Goal: Information Seeking & Learning: Compare options

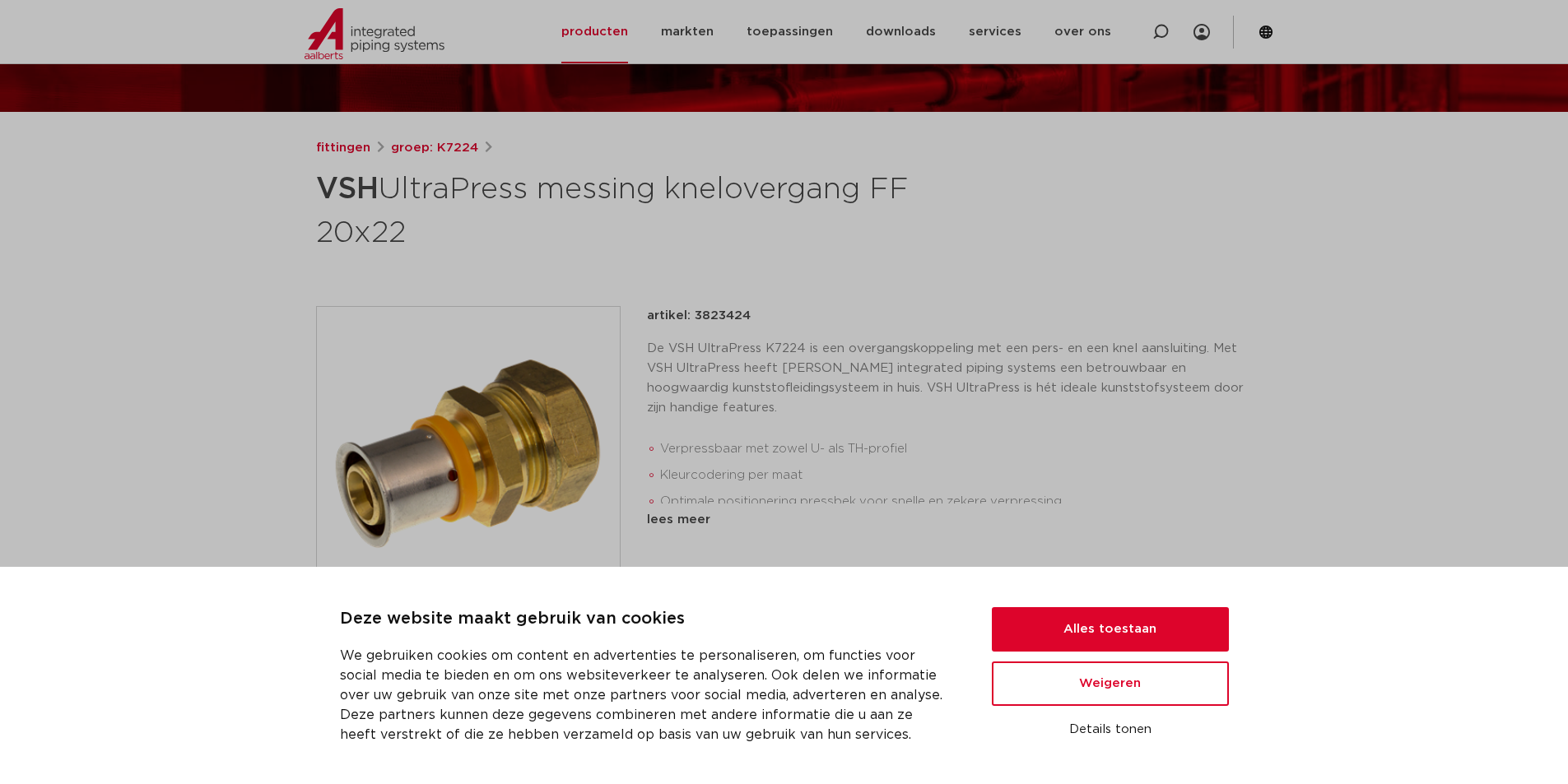
scroll to position [164, 0]
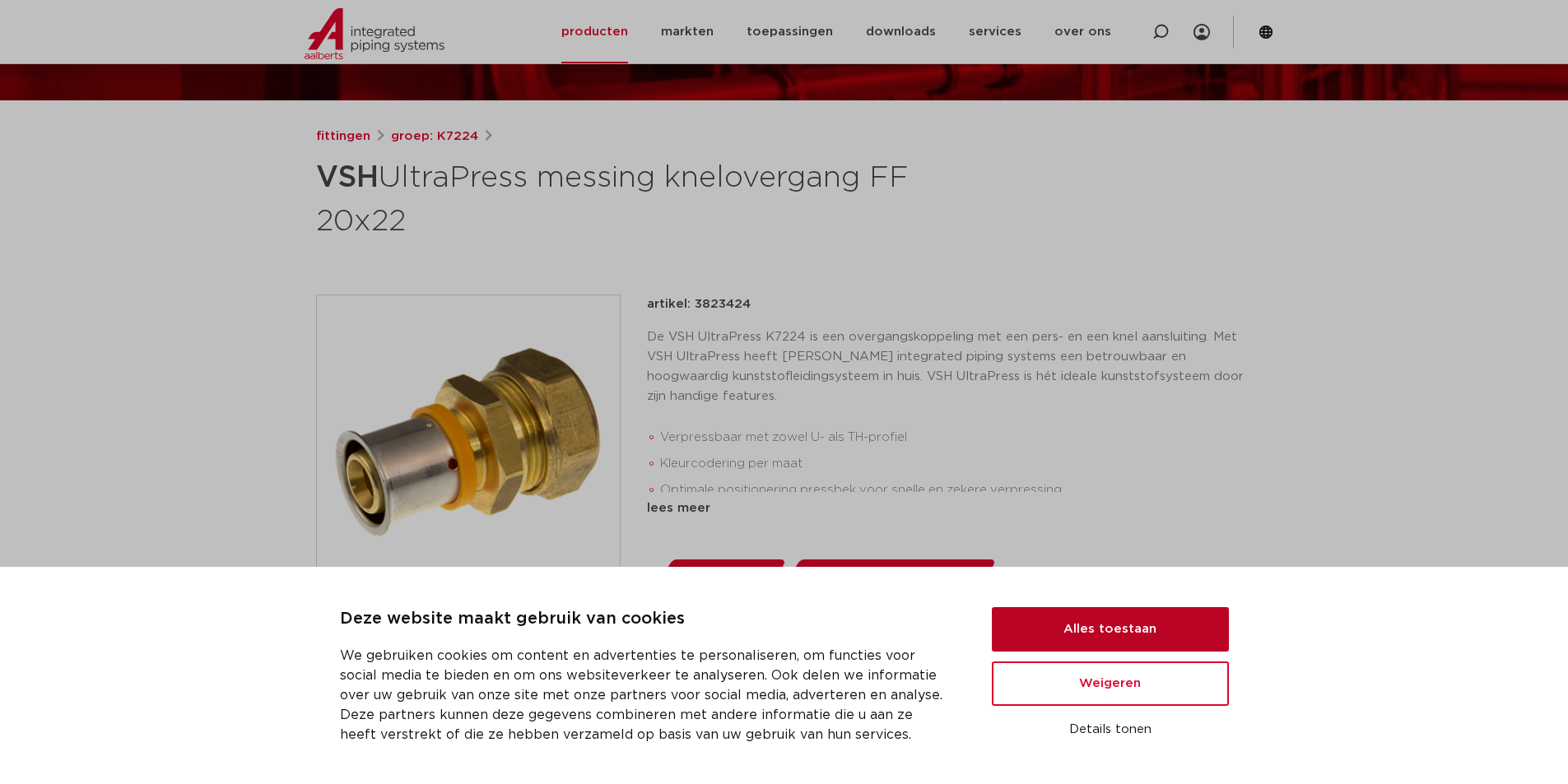
click at [1134, 626] on button "Alles toestaan" at bounding box center [1110, 629] width 237 height 44
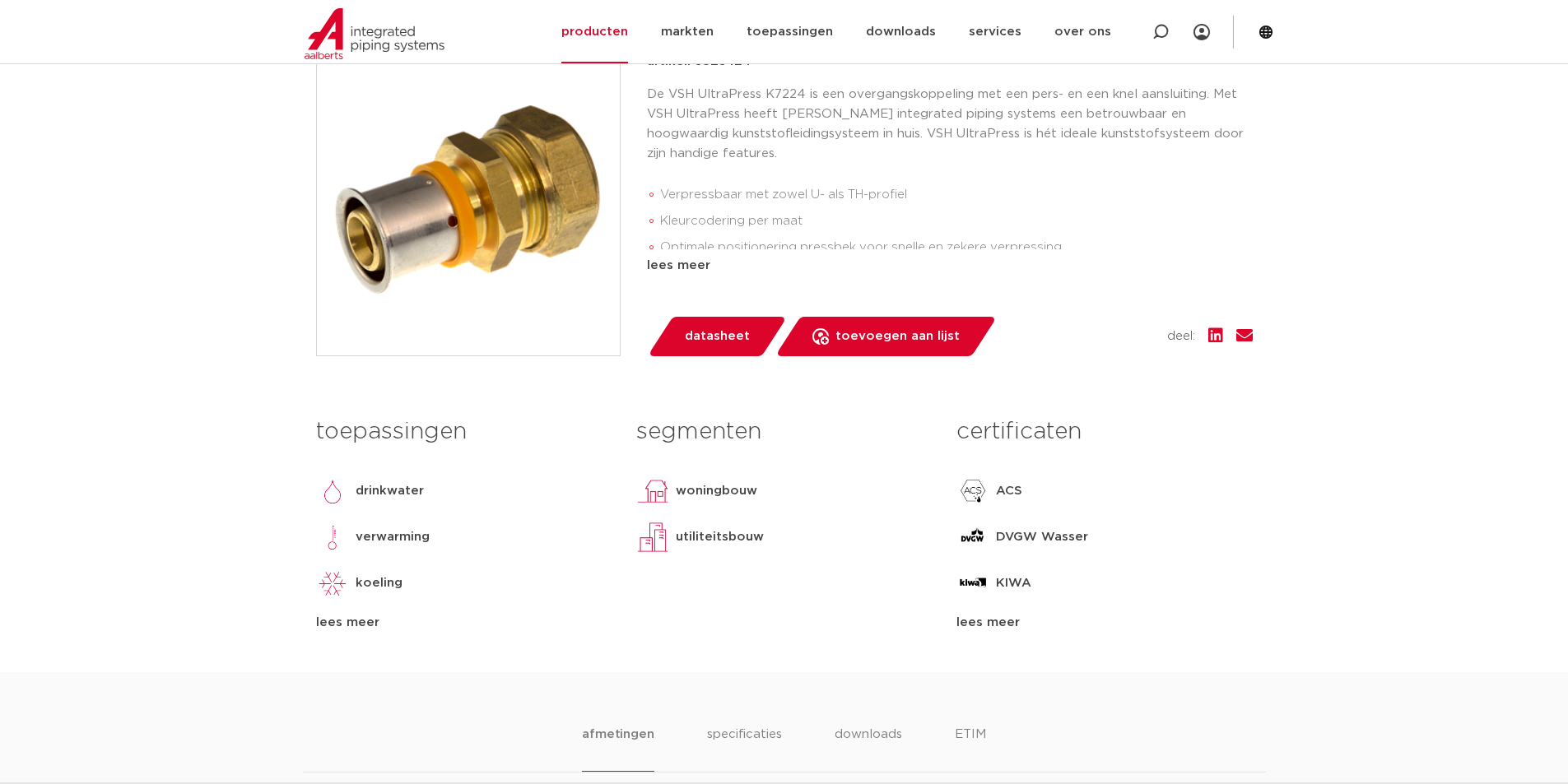
scroll to position [411, 0]
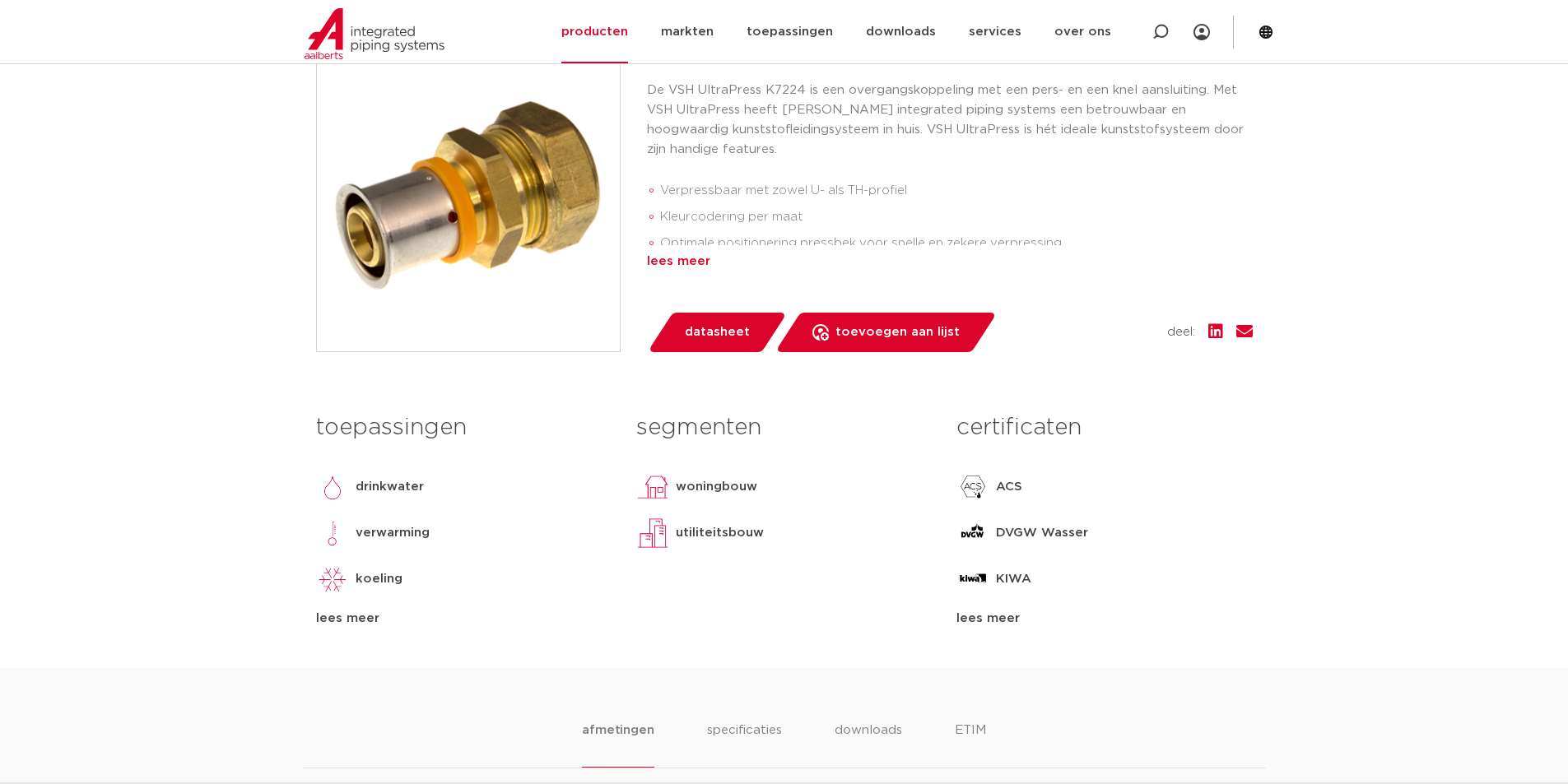
click at [665, 258] on div "lees meer" at bounding box center [949, 261] width 606 height 20
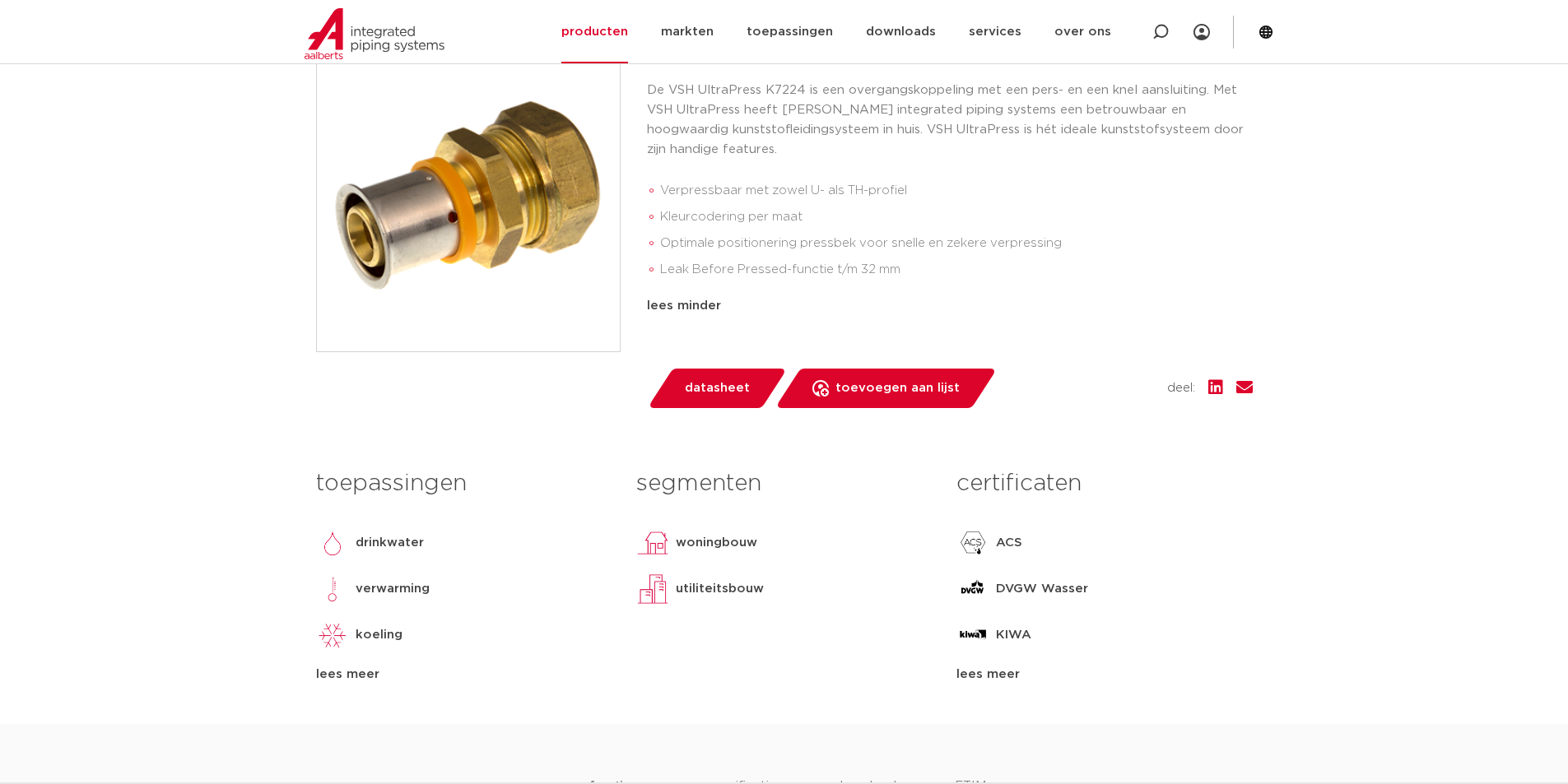
click at [706, 391] on span "datasheet" at bounding box center [717, 389] width 65 height 26
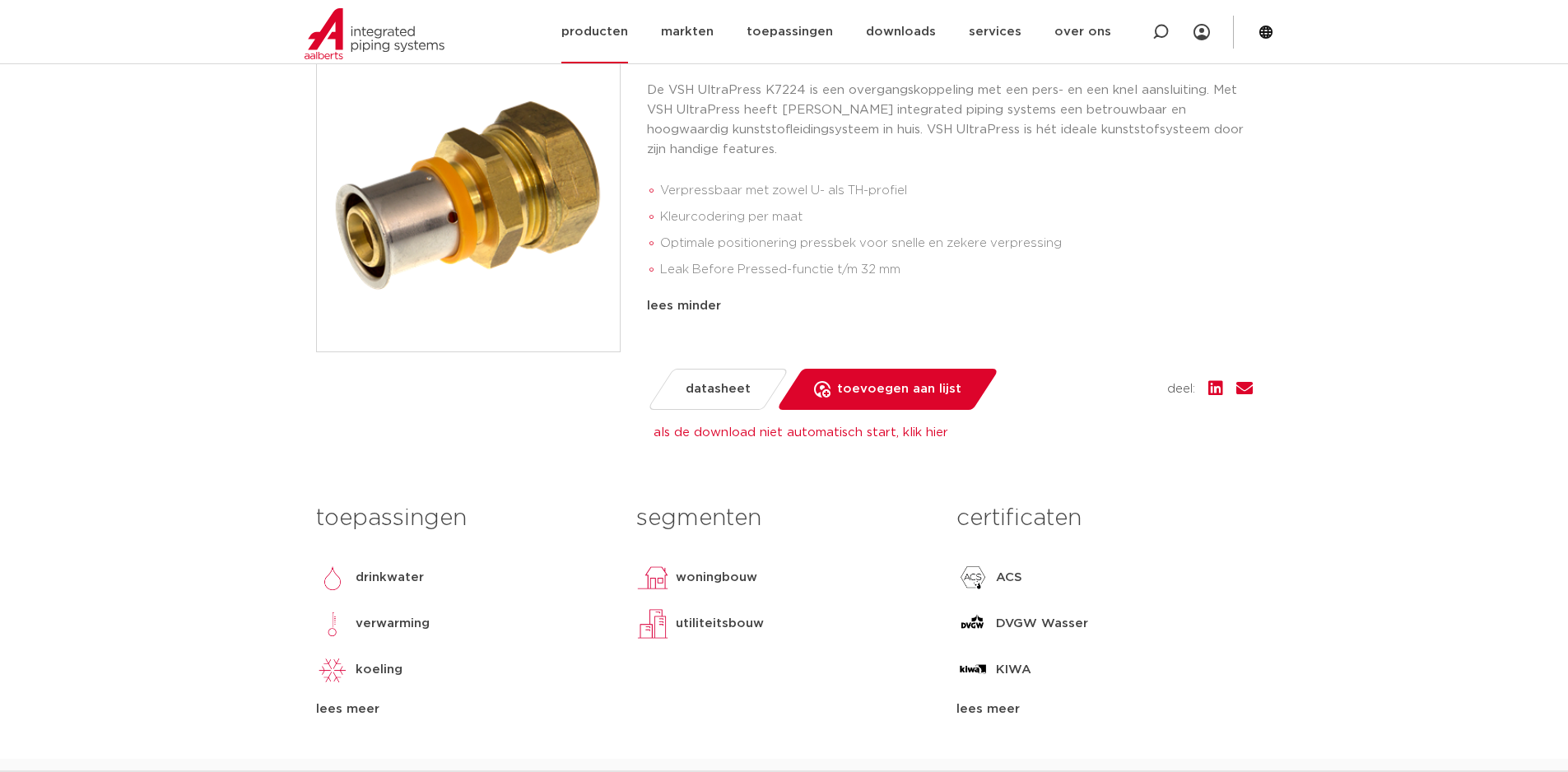
click at [626, 31] on link "producten" at bounding box center [594, 31] width 67 height 63
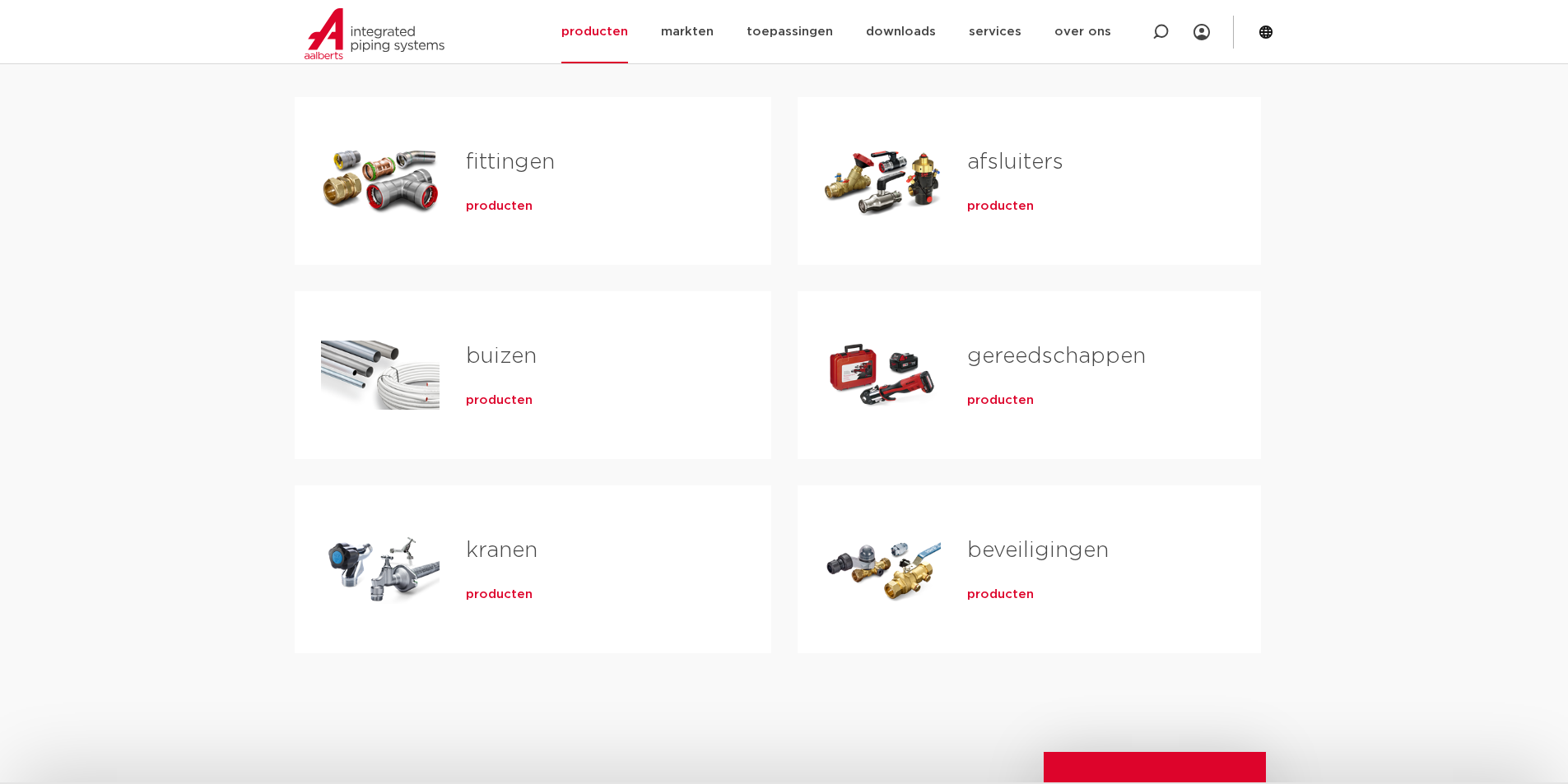
scroll to position [329, 0]
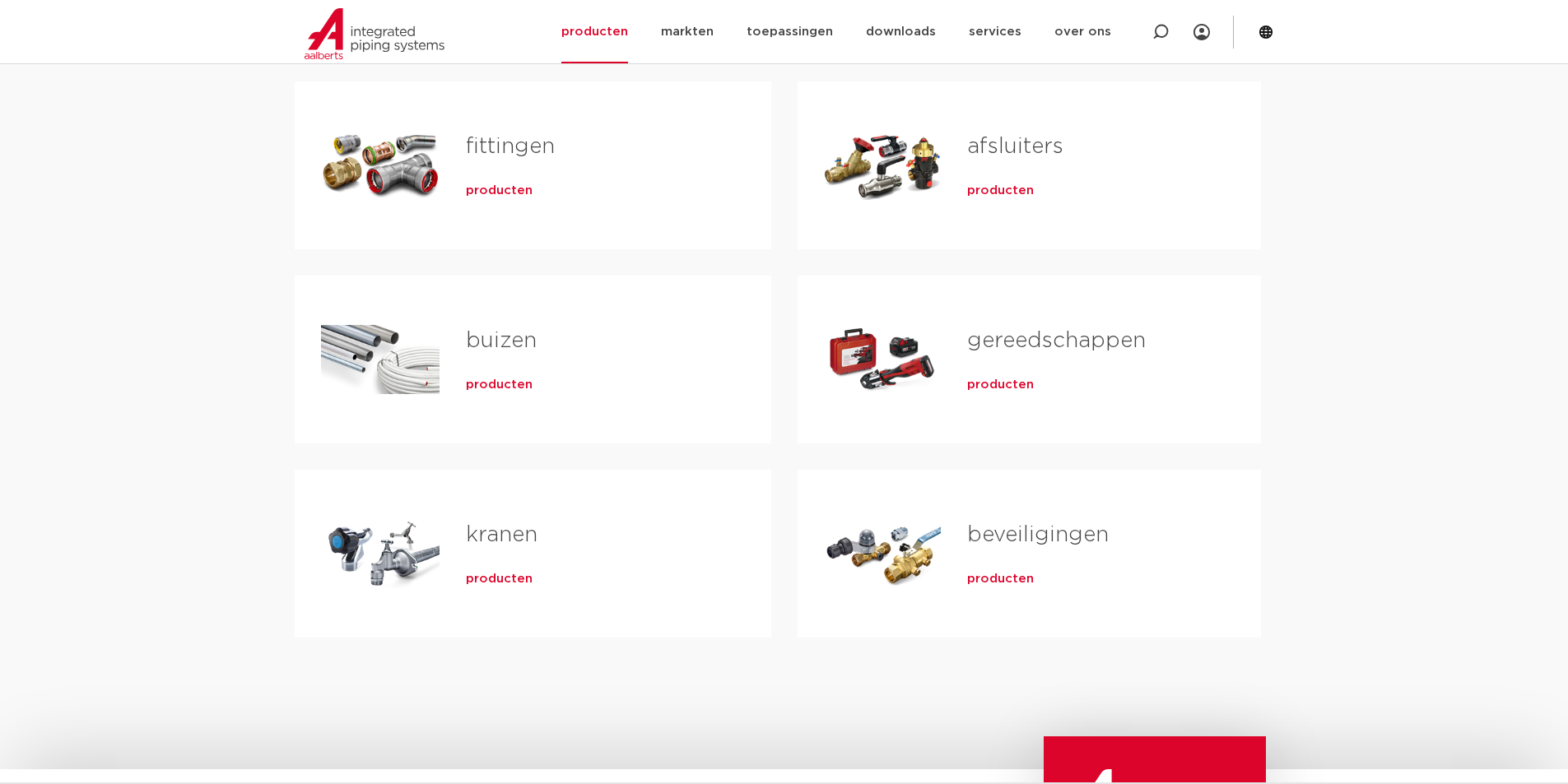
click at [529, 383] on span "producten" at bounding box center [498, 385] width 67 height 16
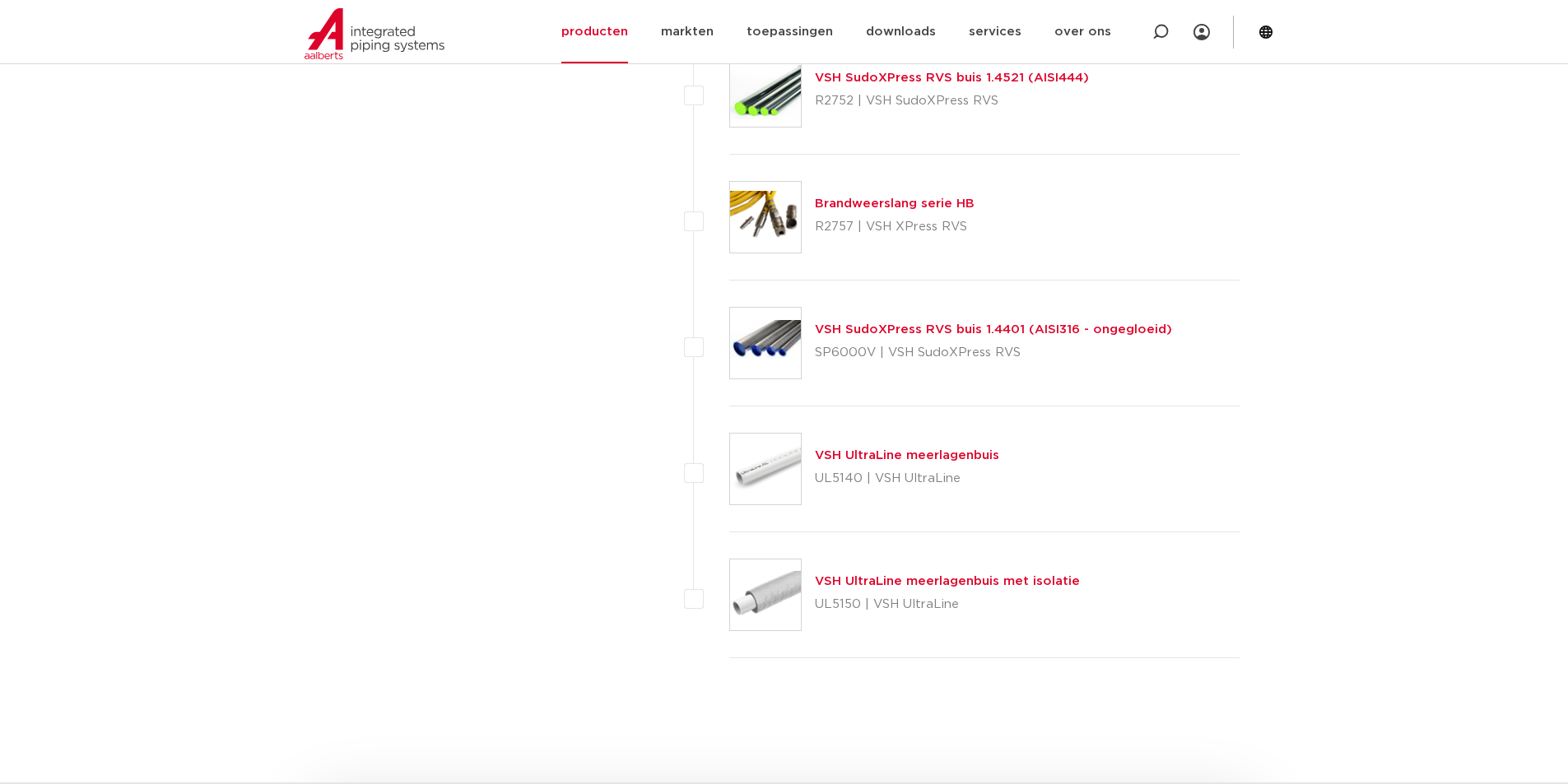
scroll to position [2469, 0]
click at [914, 451] on link "VSH UltraLine meerlagenbuis" at bounding box center [906, 454] width 184 height 12
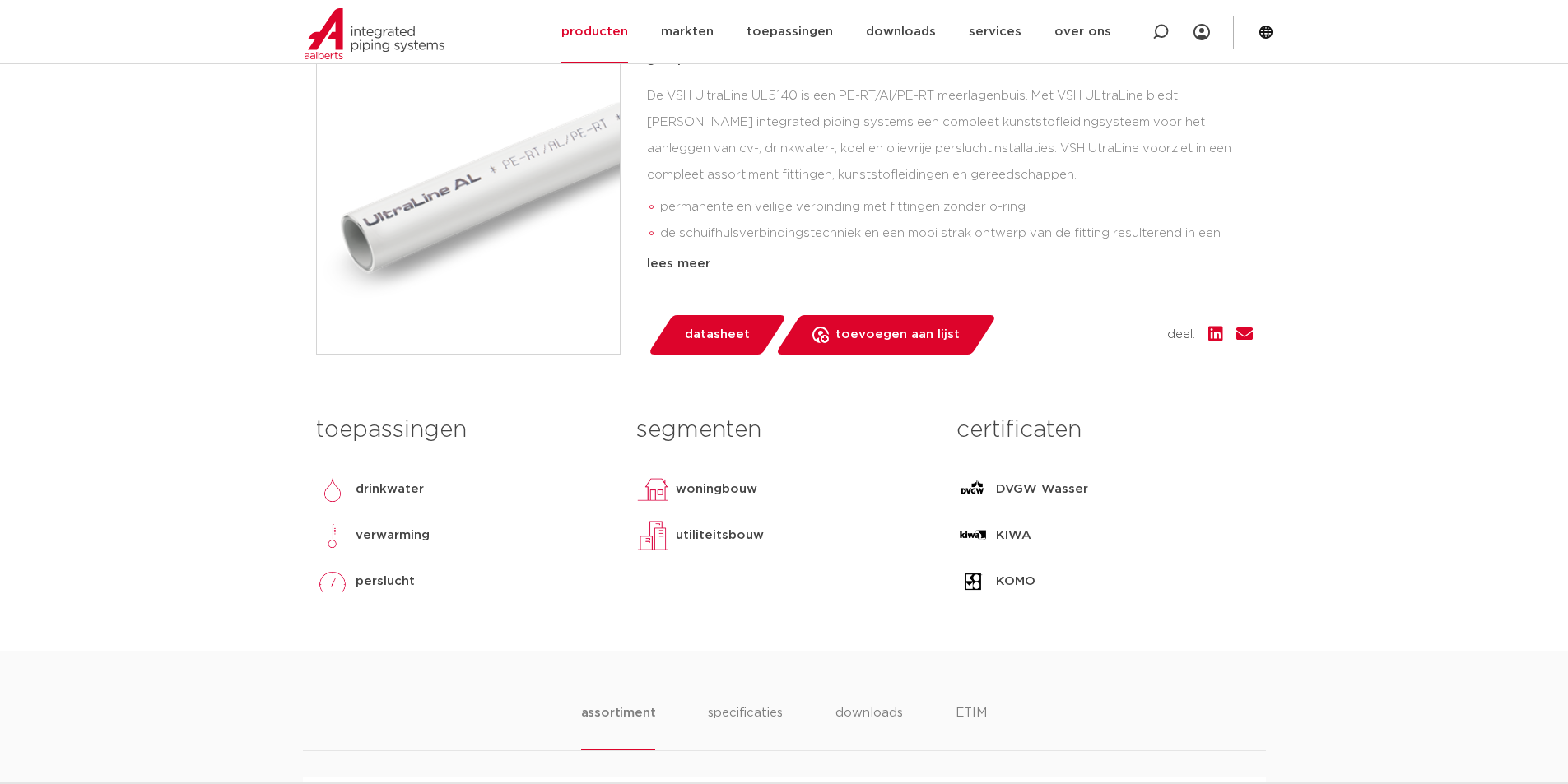
scroll to position [329, 0]
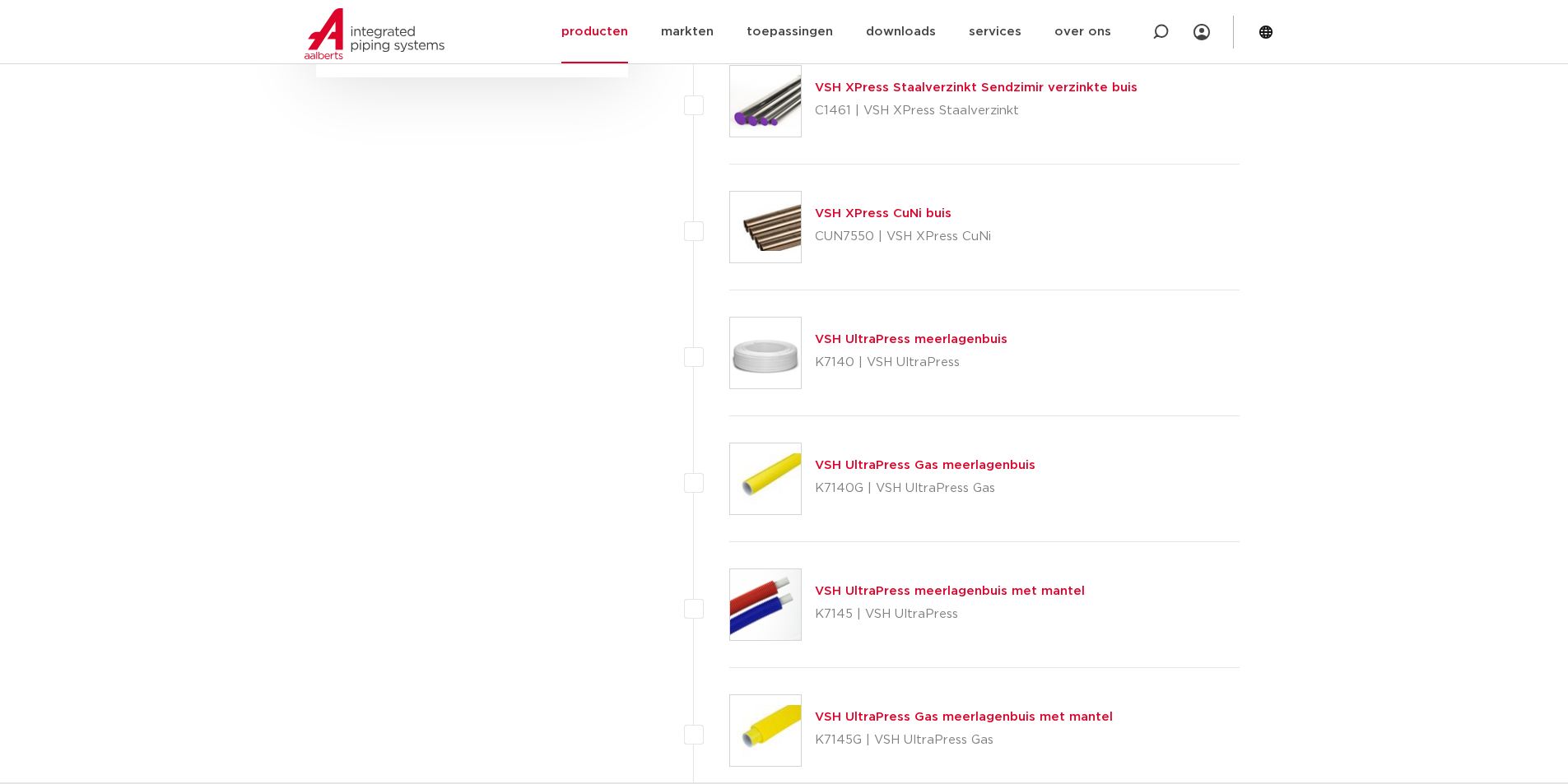
scroll to position [1070, 0]
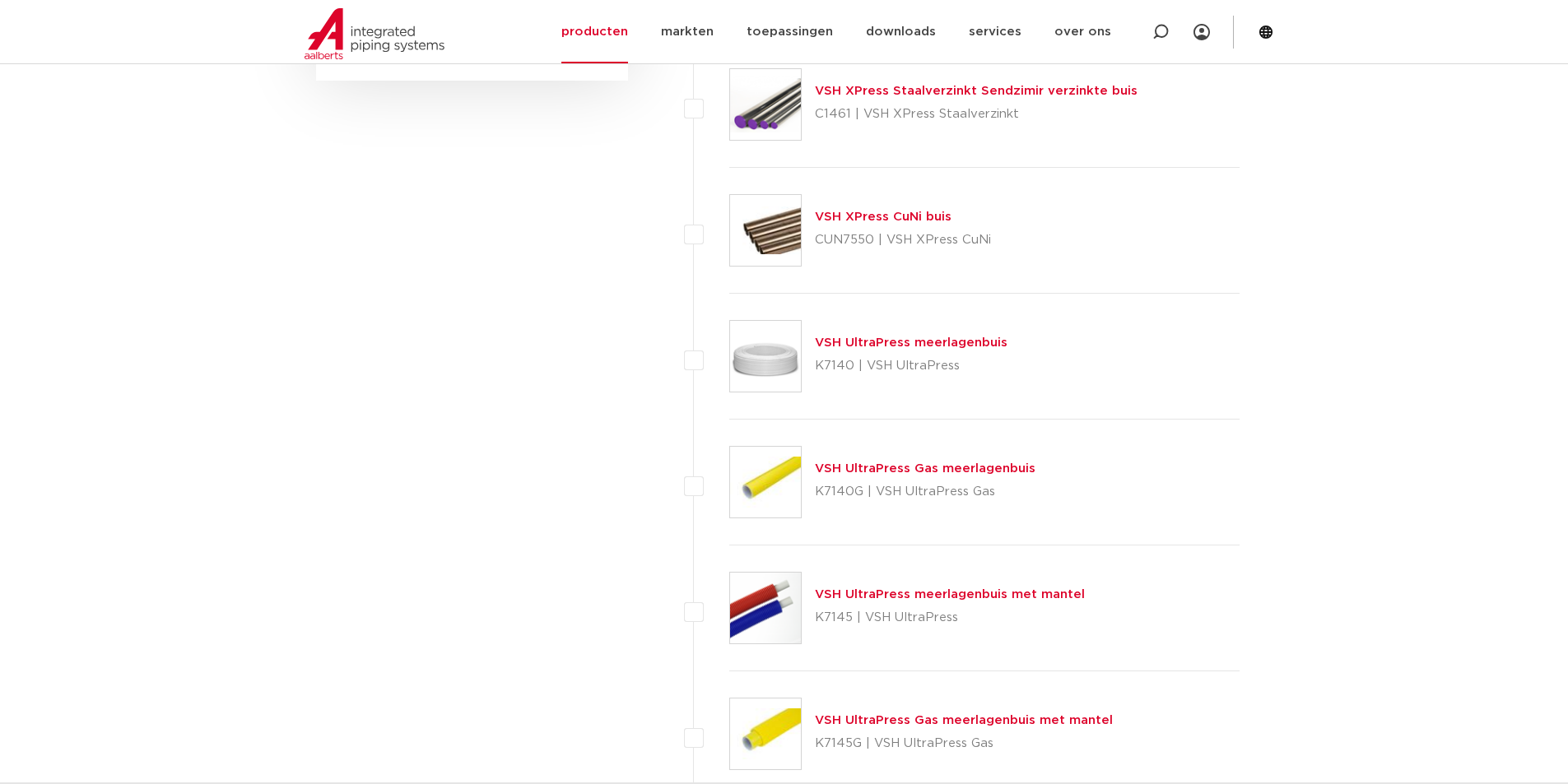
click at [837, 342] on link "VSH UltraPress meerlagenbuis" at bounding box center [910, 343] width 193 height 12
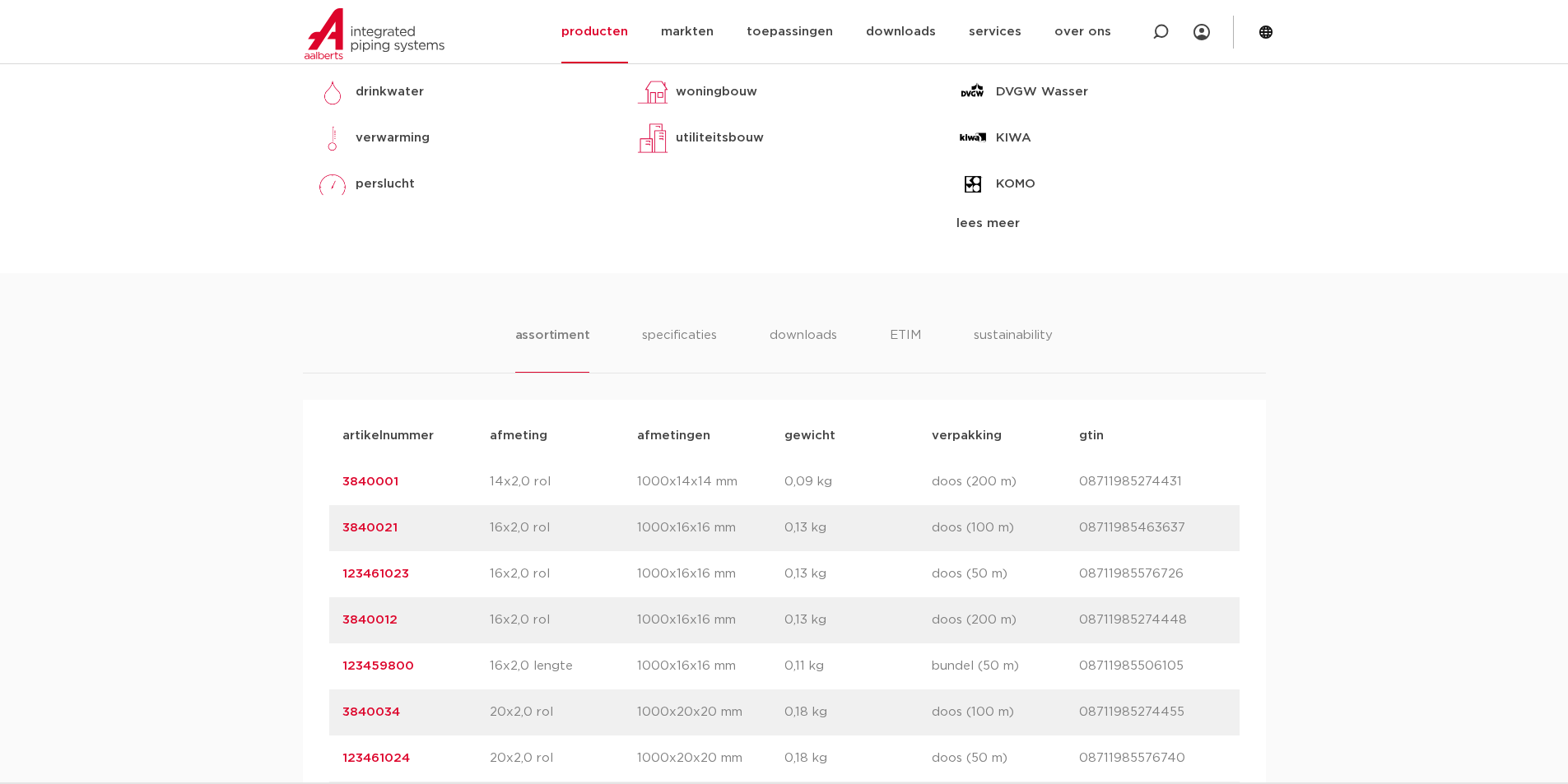
scroll to position [329, 0]
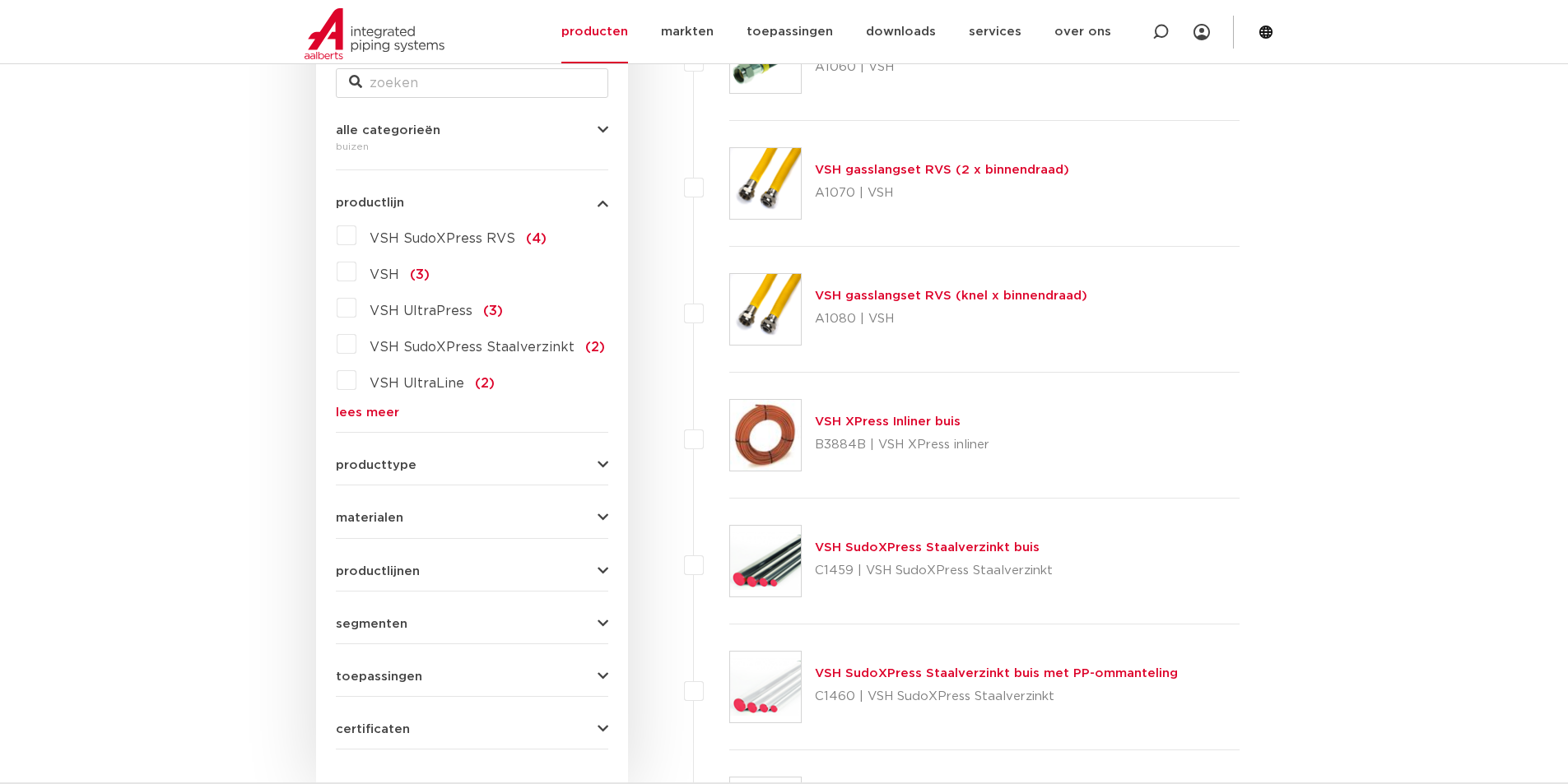
scroll to position [494, 0]
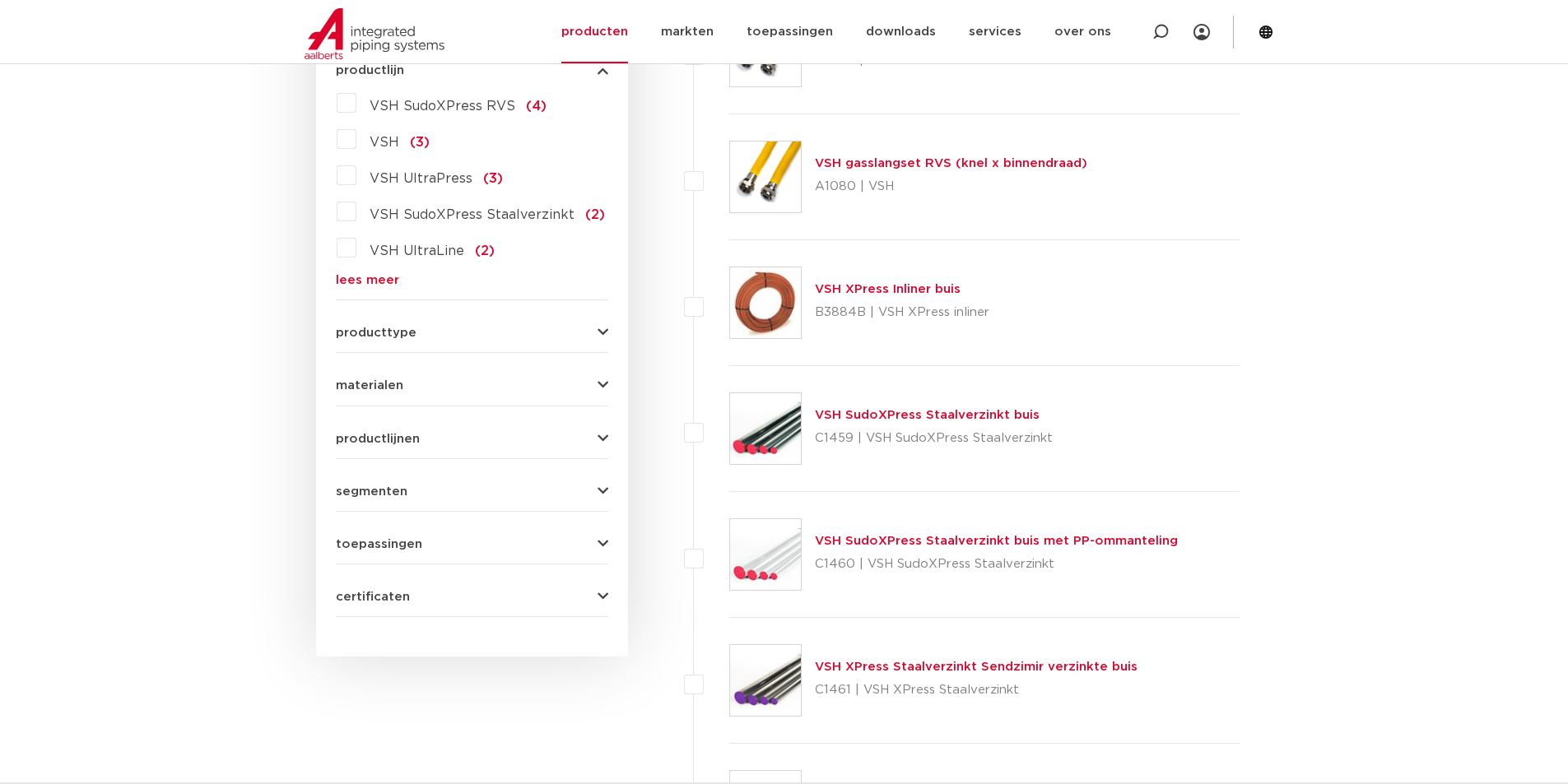
click at [896, 295] on link "VSH XPress Inliner buis" at bounding box center [887, 289] width 145 height 12
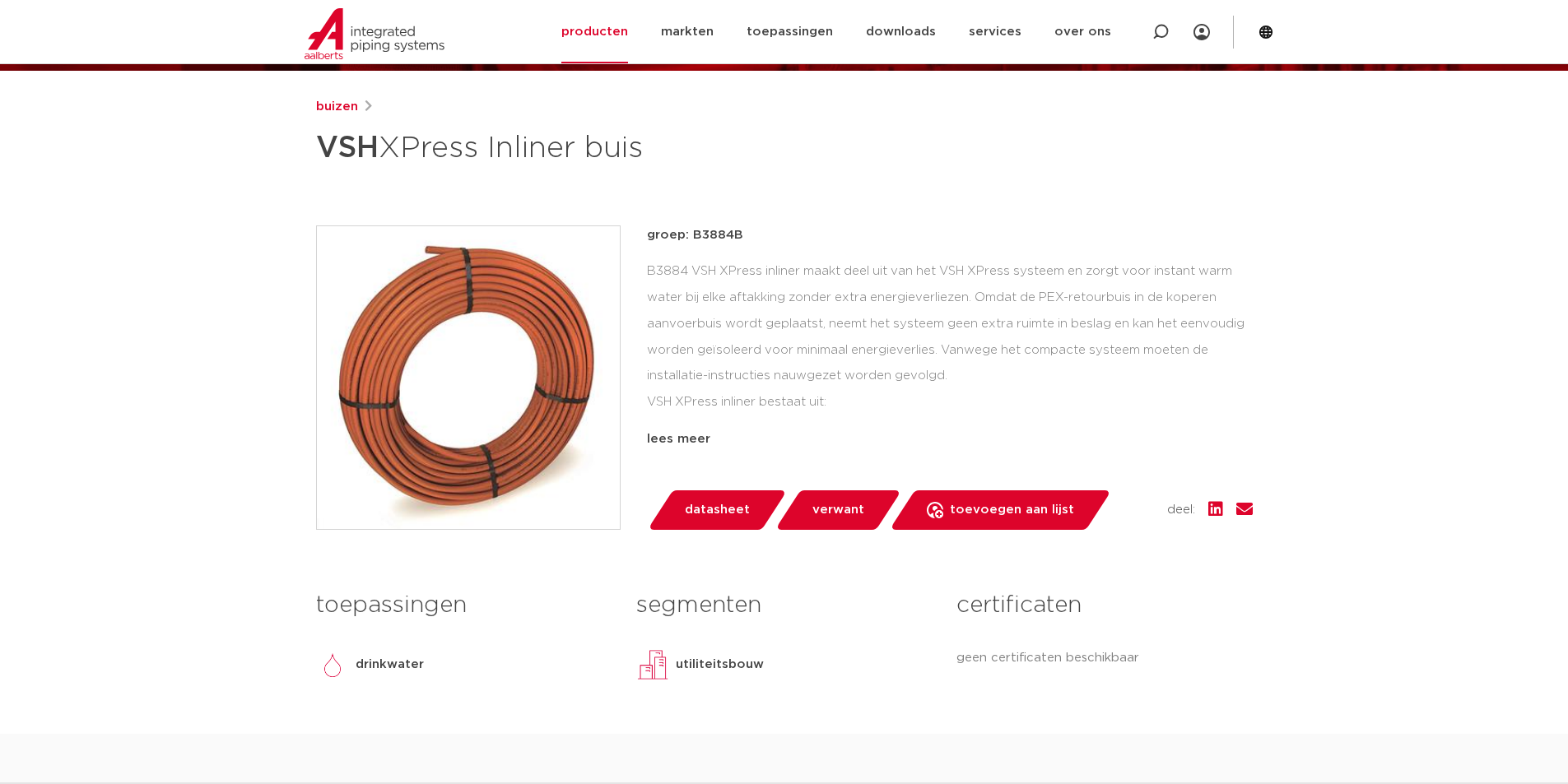
scroll to position [164, 0]
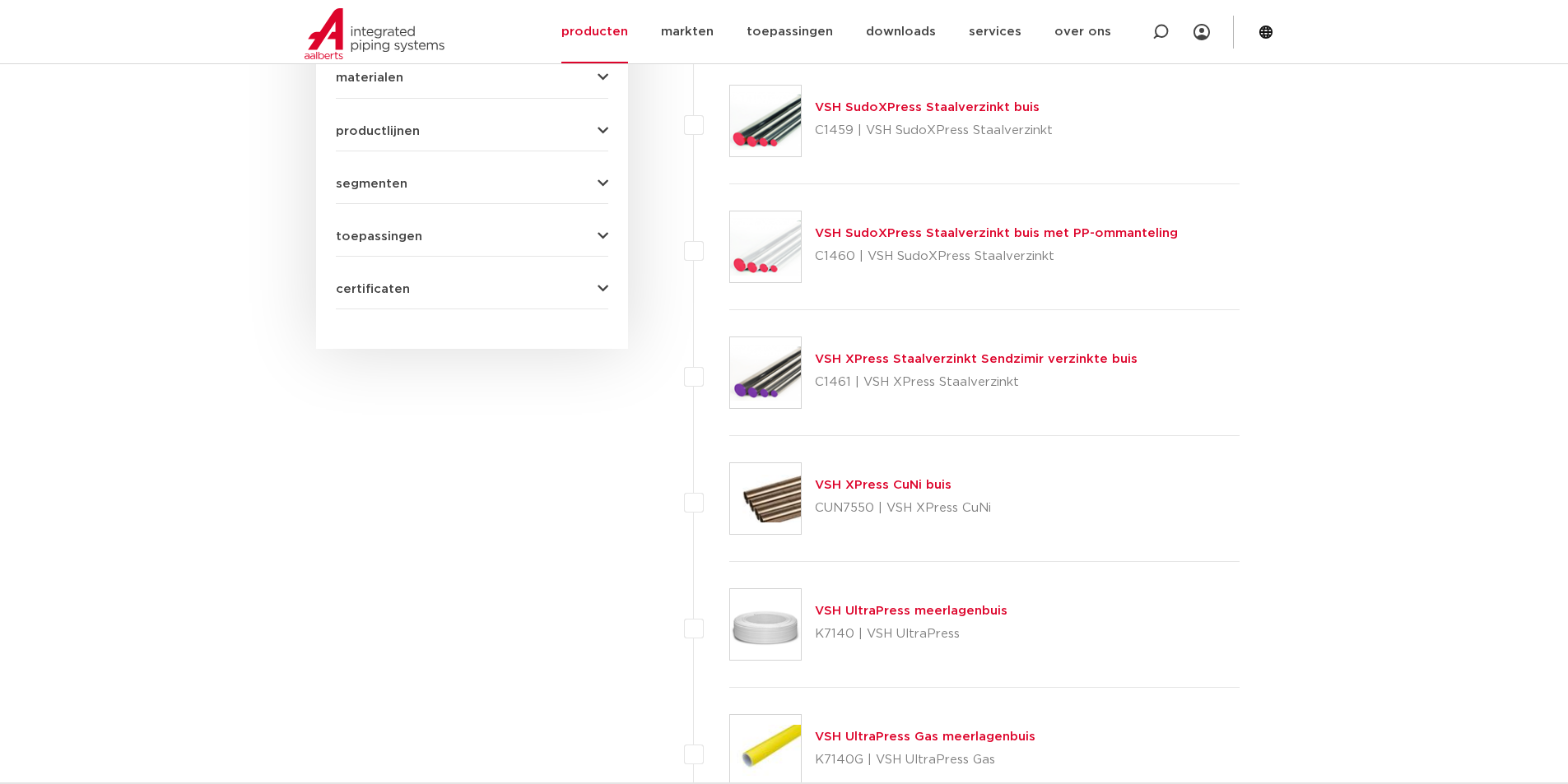
scroll to position [823, 0]
